Goal: Check status: Check status

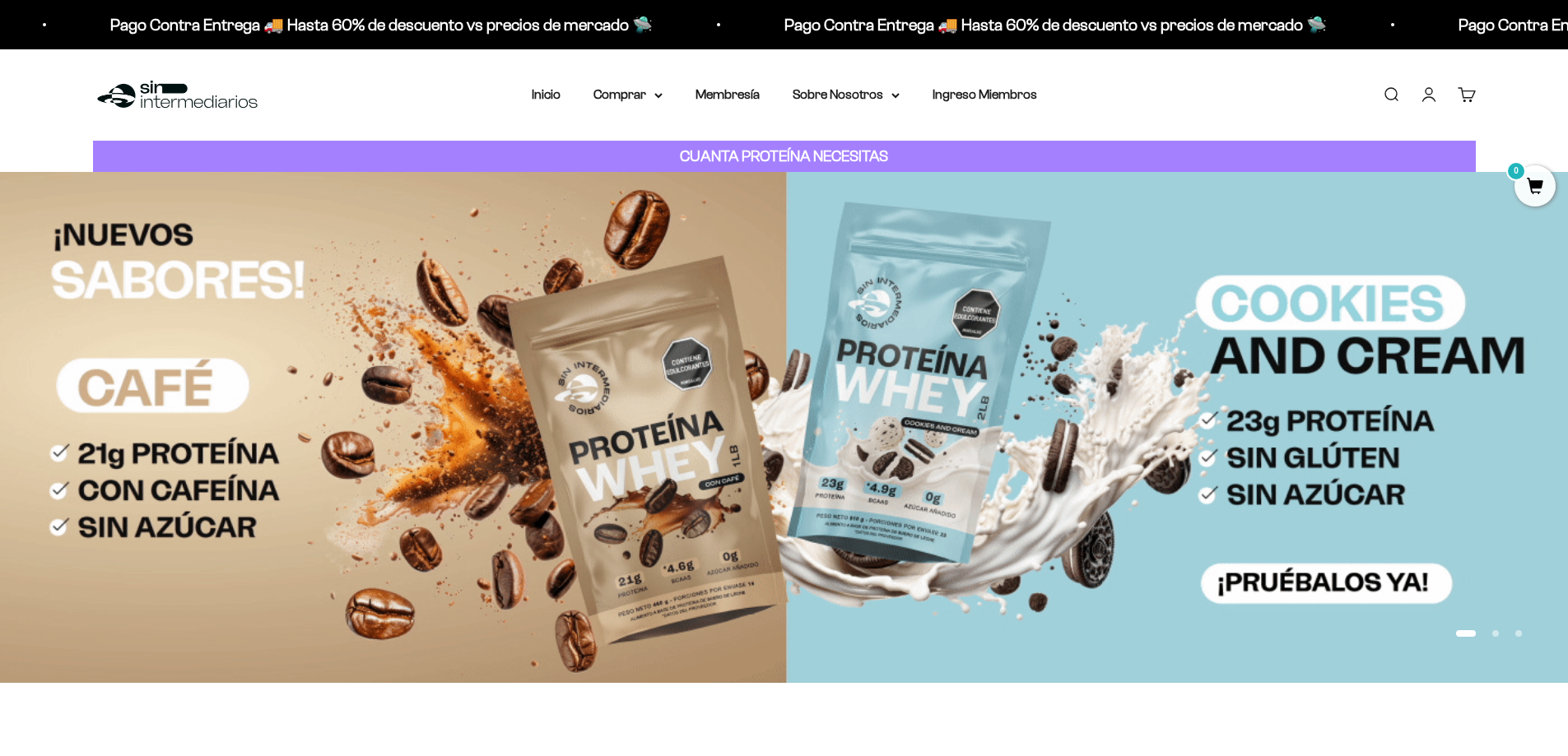
click at [1542, 192] on span "0" at bounding box center [1534, 186] width 41 height 41
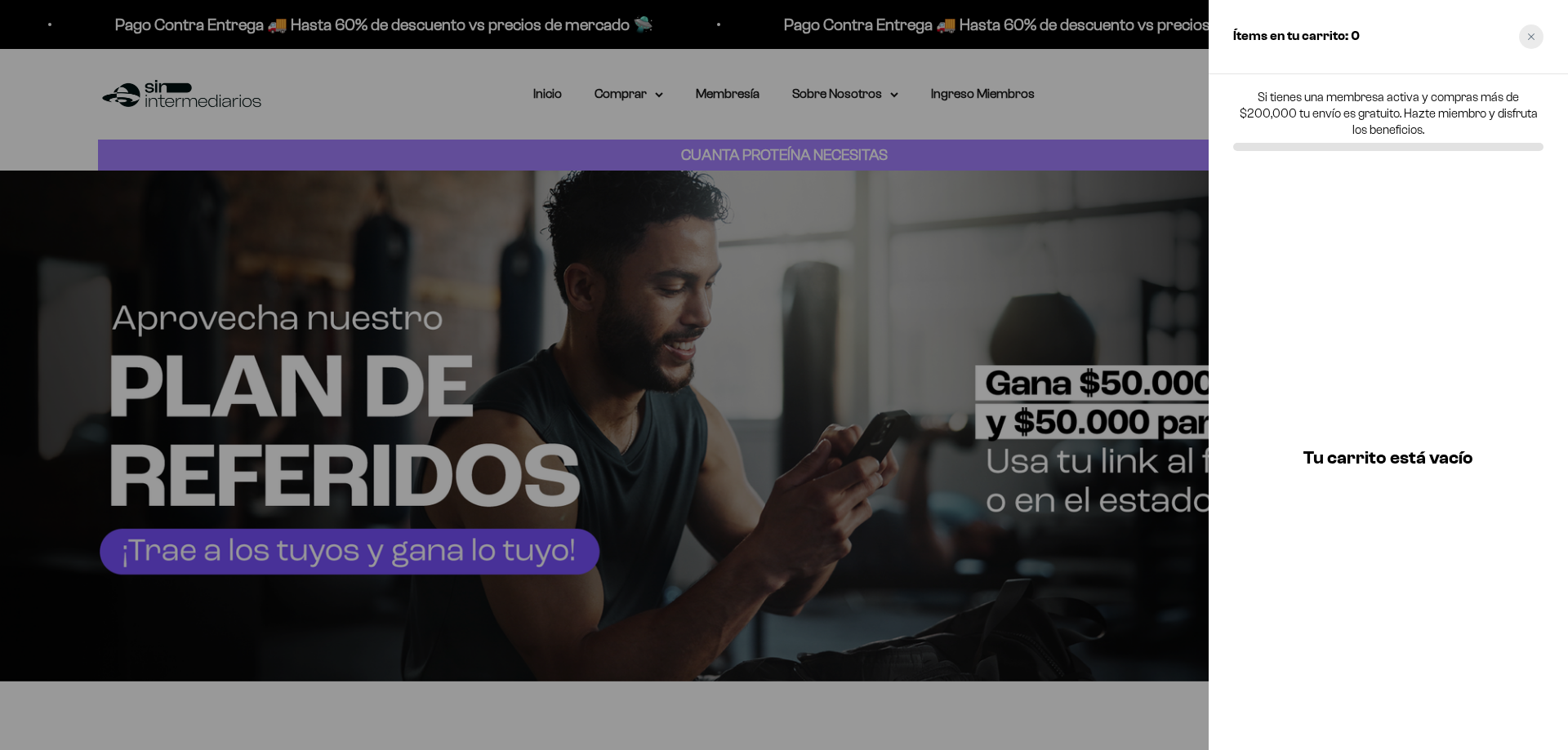
click at [1534, 30] on div "Close cart" at bounding box center [1531, 36] width 24 height 24
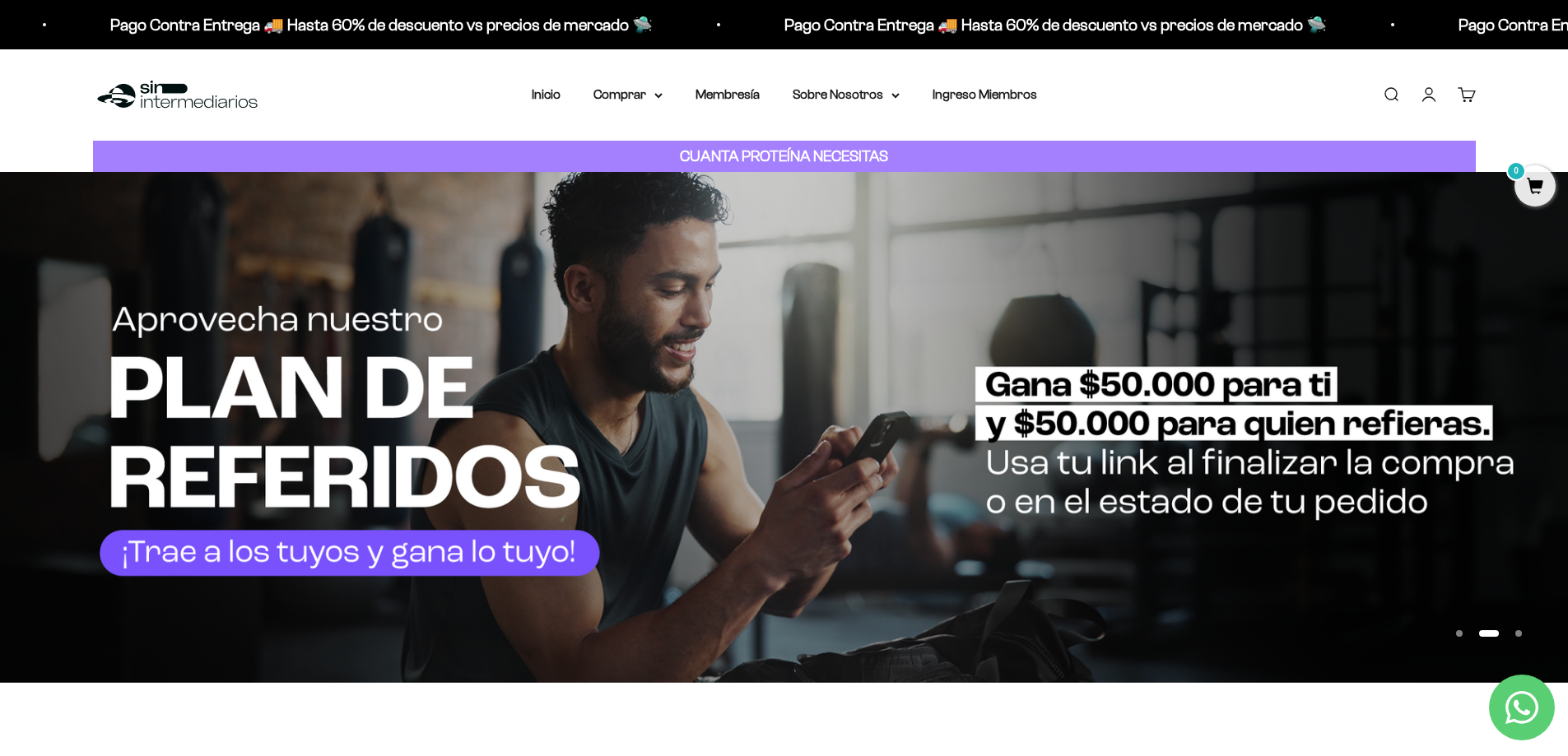
click at [1437, 90] on link "Iniciar sesión" at bounding box center [1428, 94] width 18 height 18
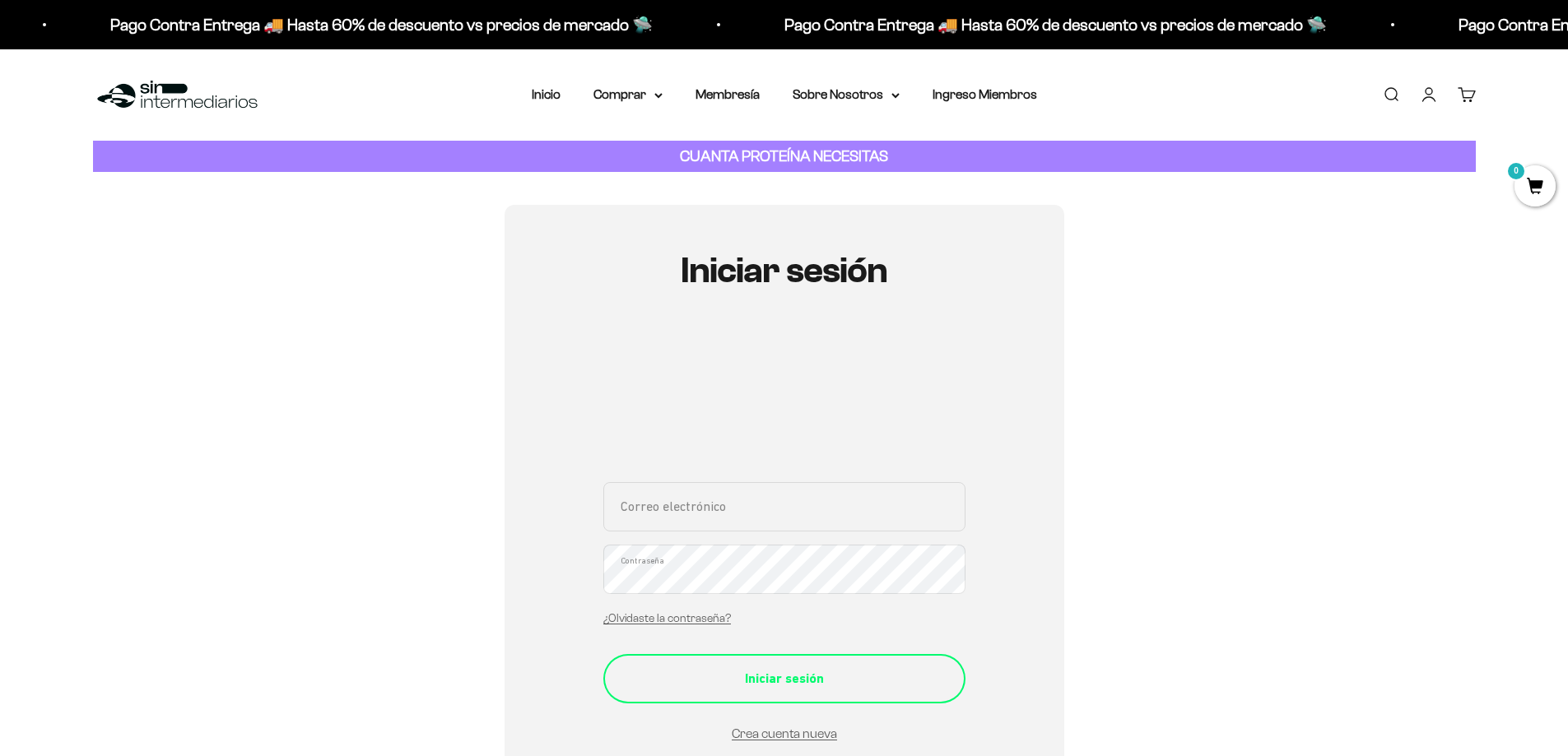
type input "[EMAIL_ADDRESS][DOMAIN_NAME]"
click at [716, 680] on div "Iniciar sesión" at bounding box center [784, 678] width 297 height 22
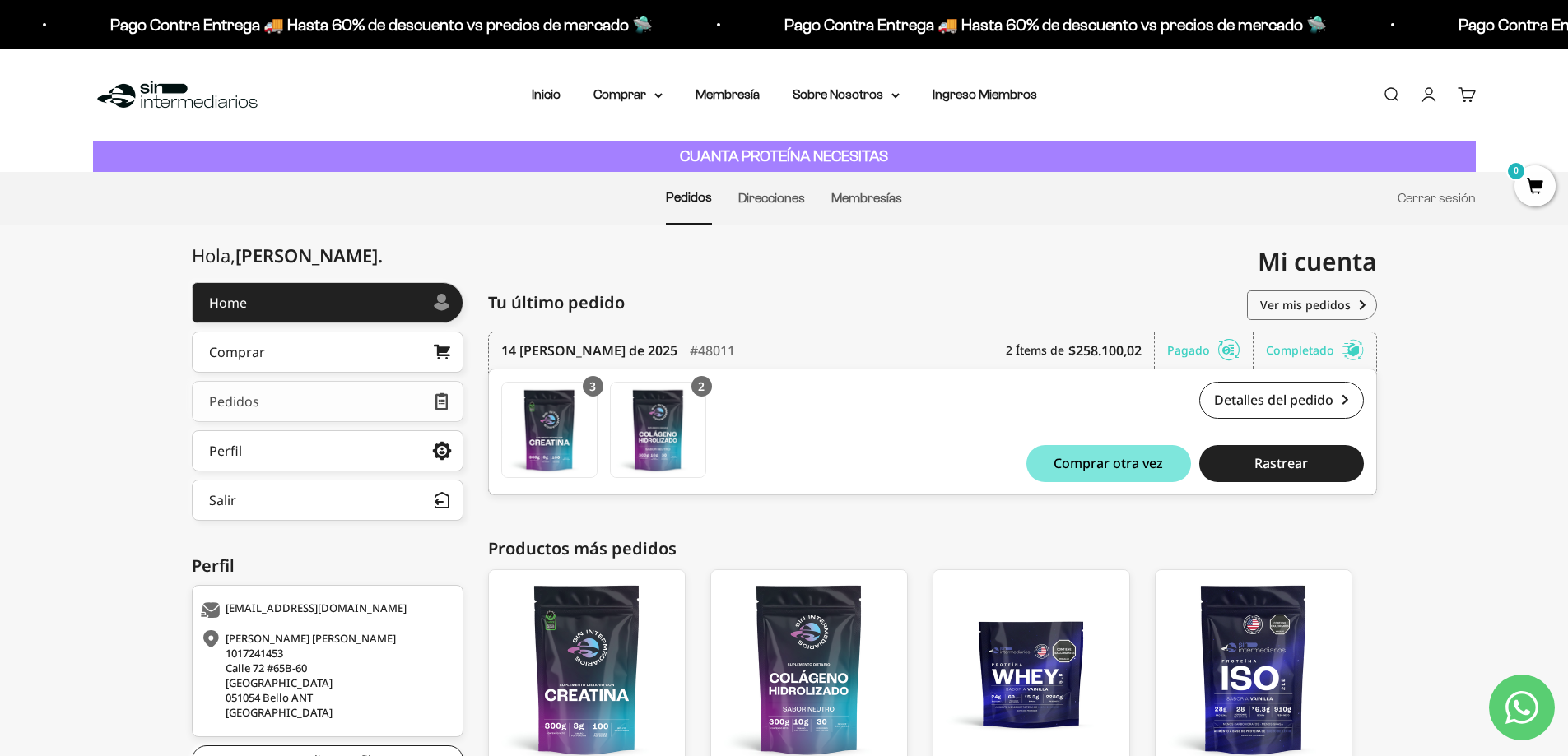
click at [330, 408] on link "Pedidos" at bounding box center [327, 401] width 271 height 41
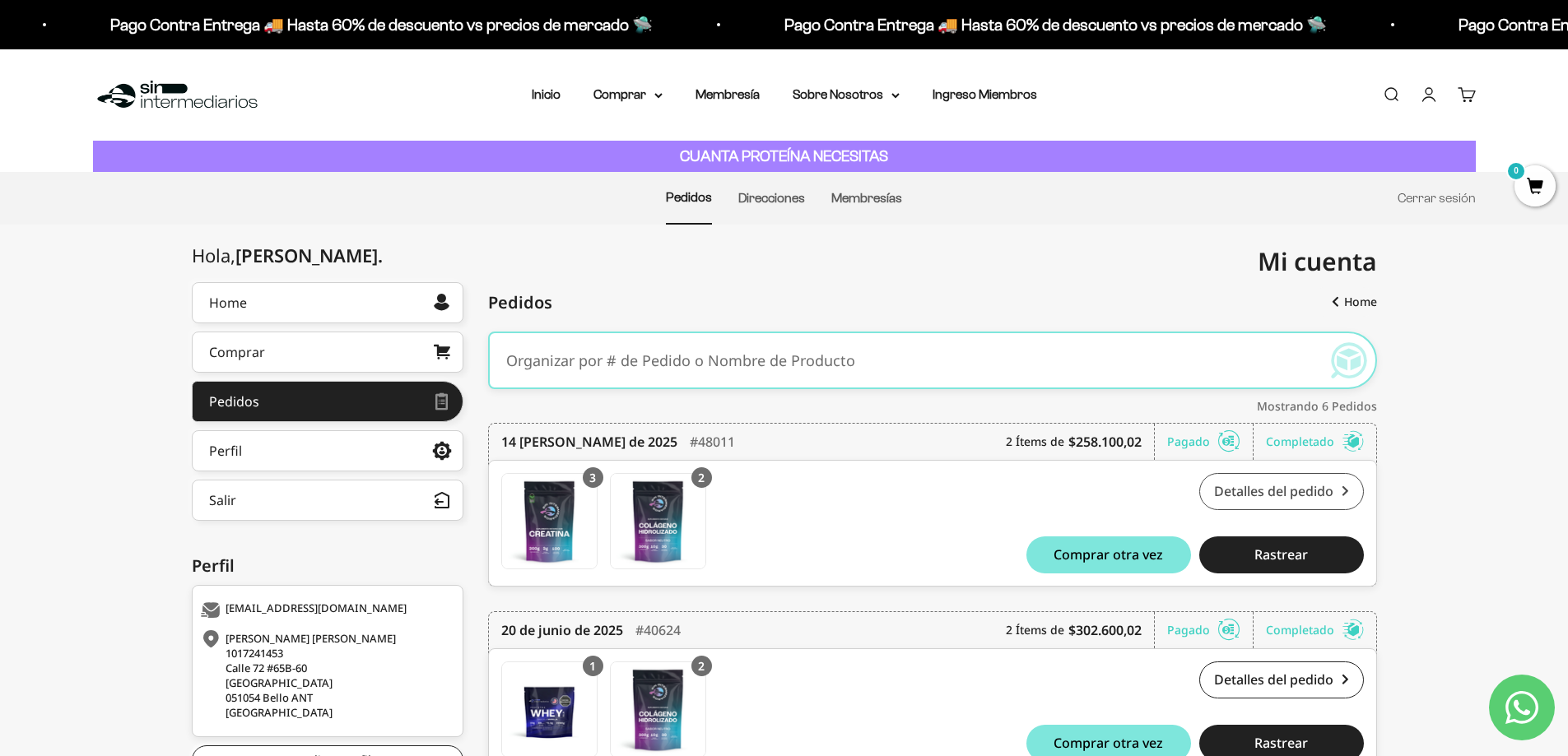
click at [1245, 494] on link "Detalles del pedido" at bounding box center [1282, 492] width 165 height 37
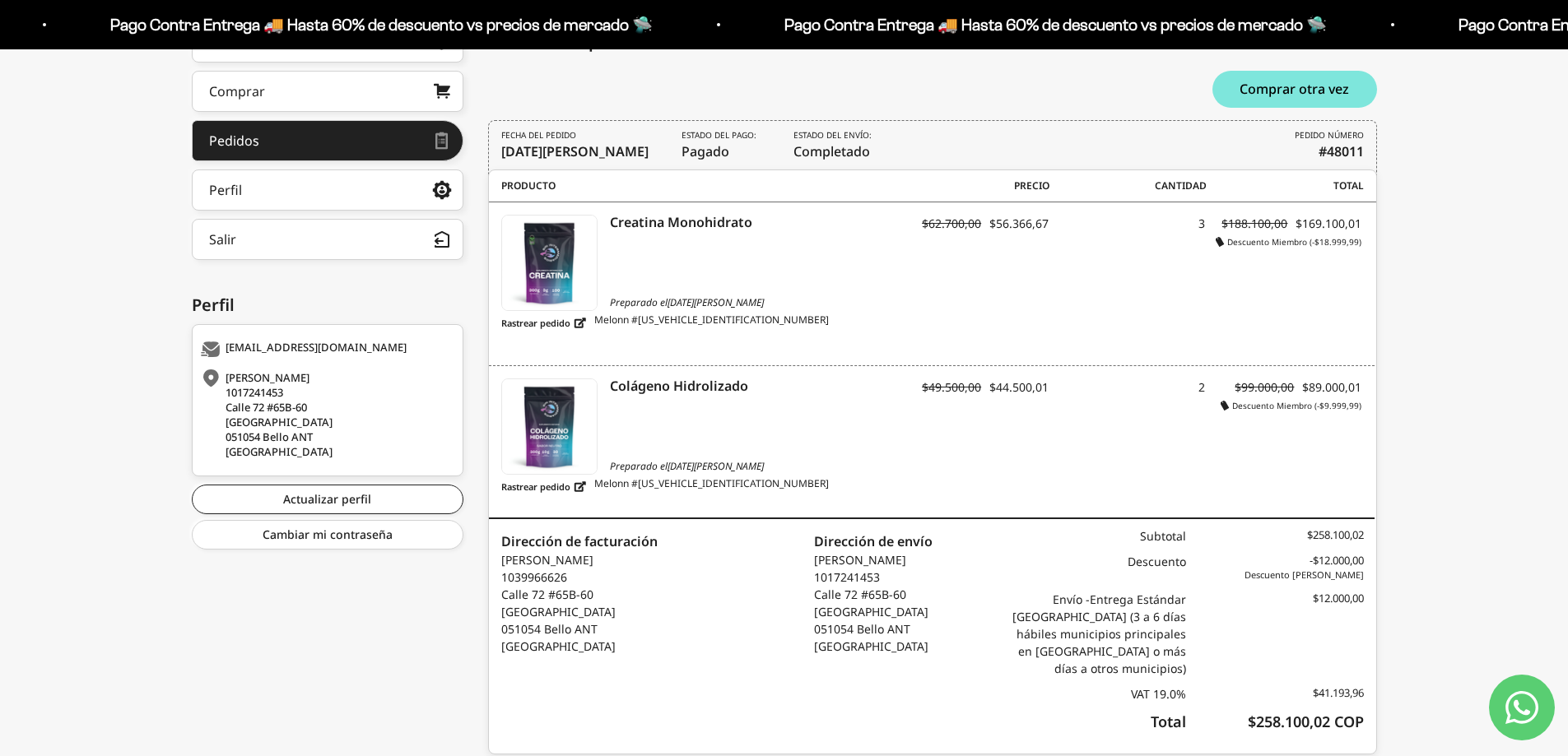
scroll to position [313, 0]
